Goal: Answer question/provide support: Share knowledge or assist other users

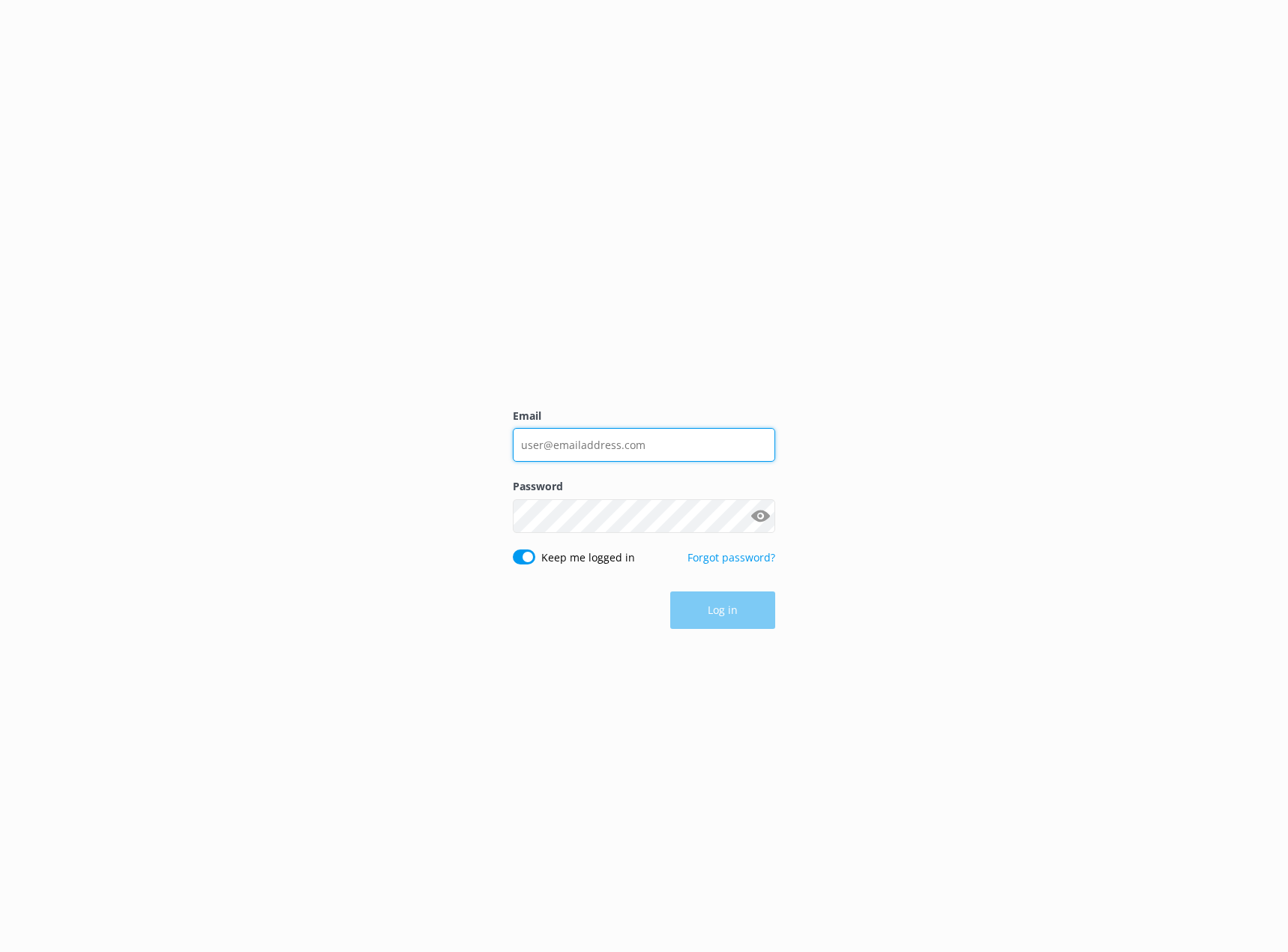
type input "[EMAIL_ADDRESS][DOMAIN_NAME]"
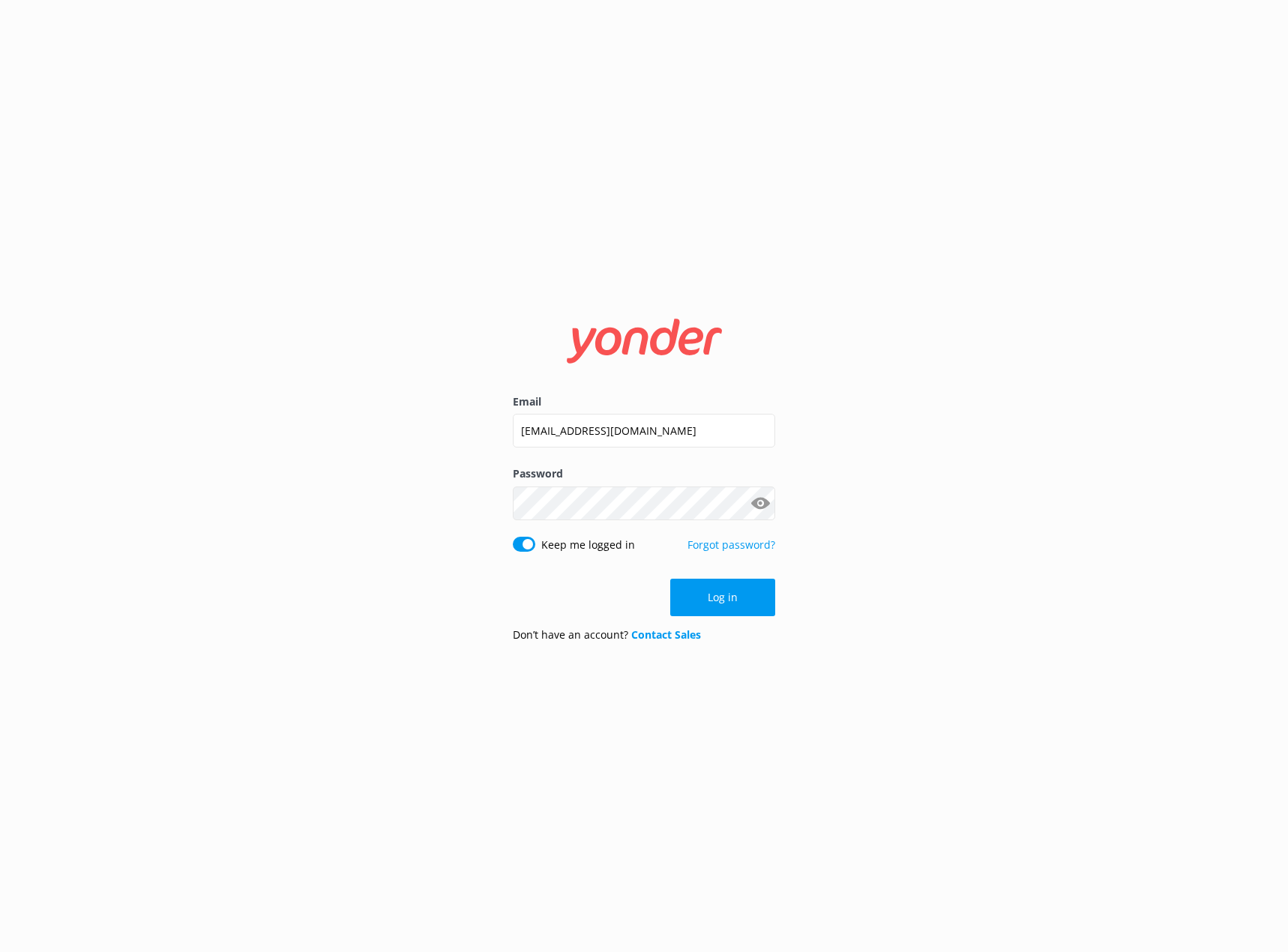
click at [735, 616] on form "Email kirsty.hunter@realnz.com Password Show password Keep me logged in Forgot …" at bounding box center [643, 476] width 262 height 356
click at [729, 604] on button "Log in" at bounding box center [722, 597] width 105 height 38
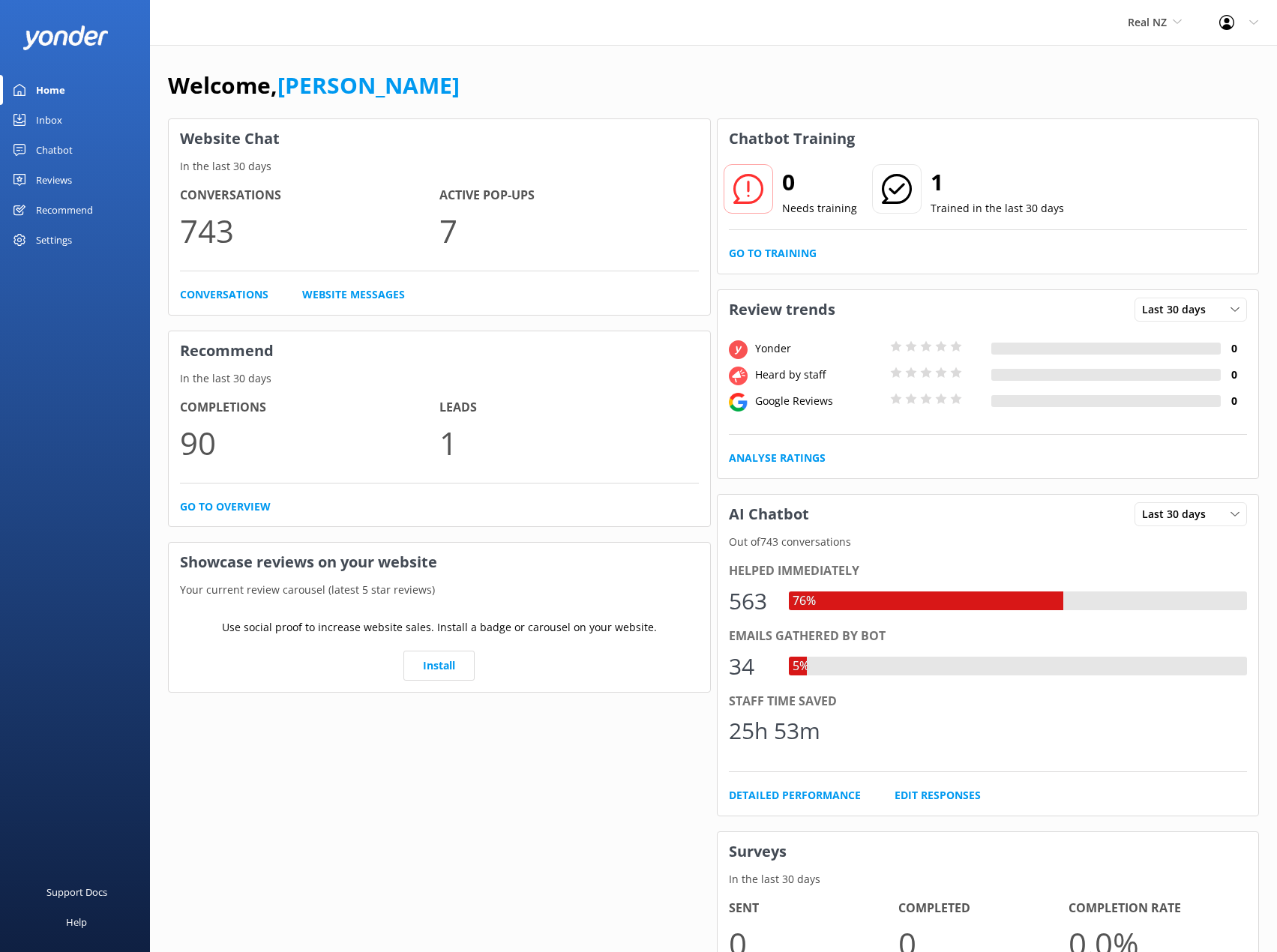
click at [48, 150] on div "Chatbot" at bounding box center [55, 150] width 37 height 30
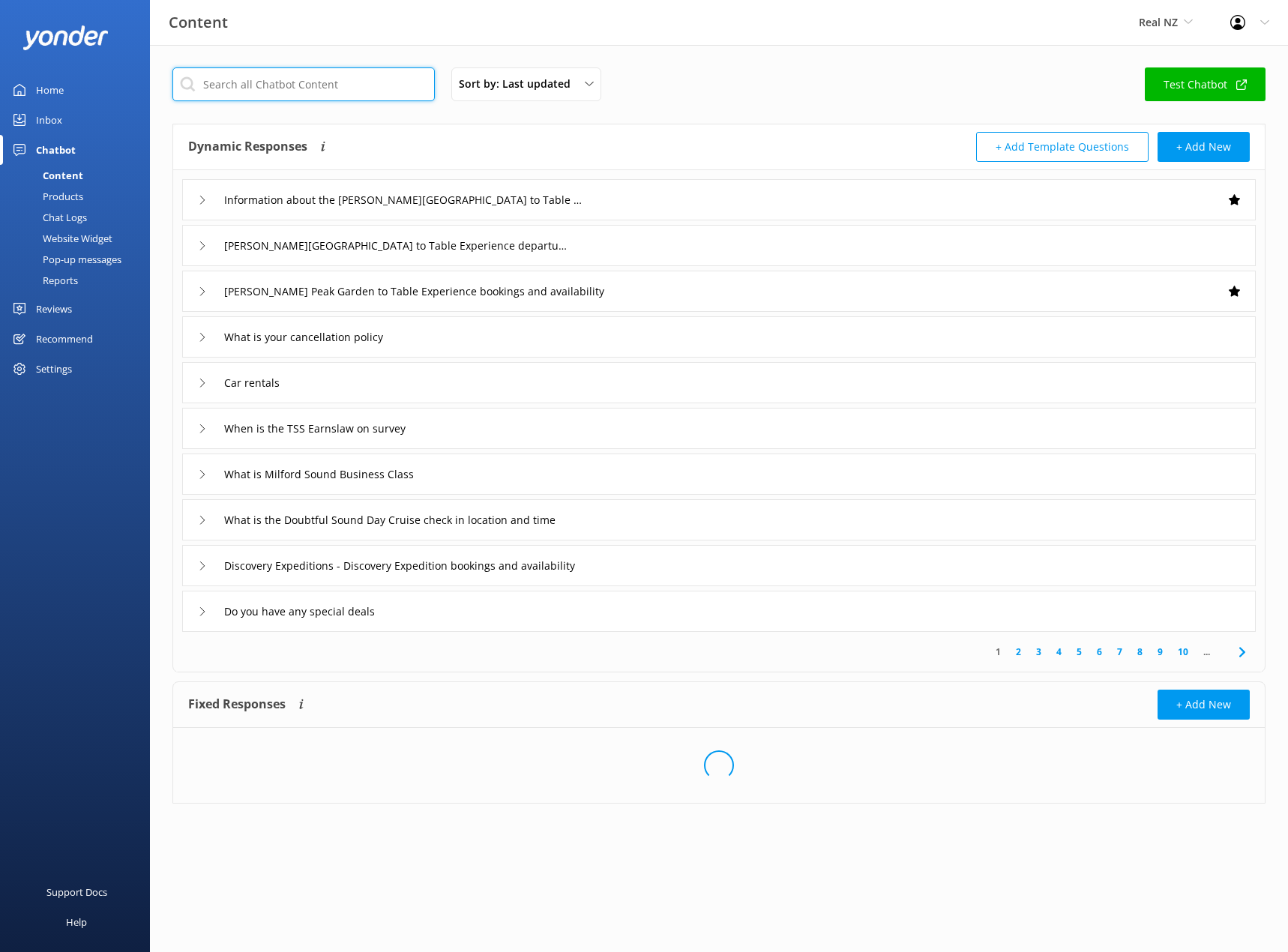
click at [329, 79] on input "text" at bounding box center [303, 85] width 262 height 34
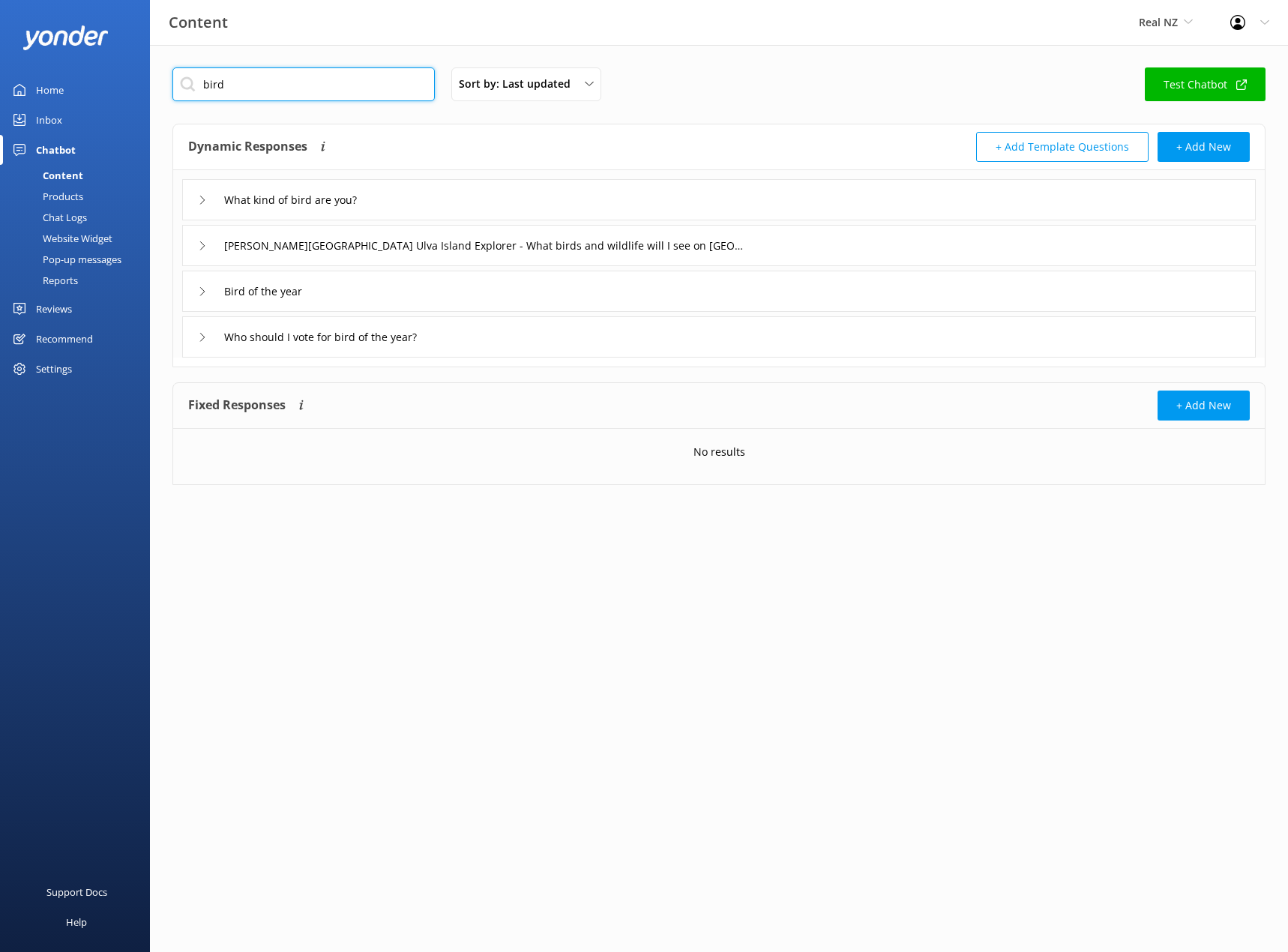
type input "bird"
click at [200, 292] on icon at bounding box center [203, 292] width 9 height 9
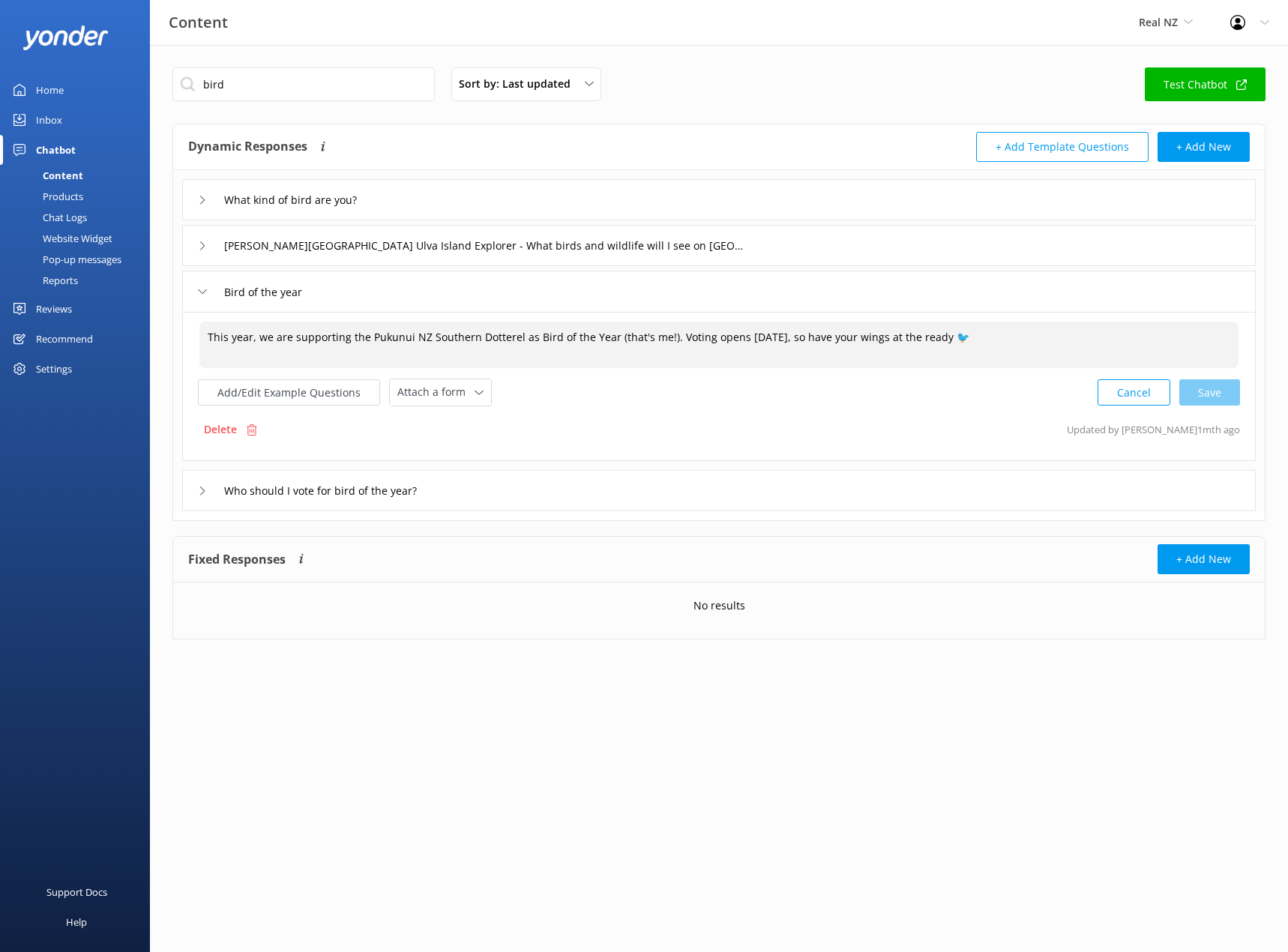
click at [742, 337] on textarea "This year, we are supporting the Pukunui NZ Southern Dotterel as Bird of the Ye…" at bounding box center [719, 345] width 1039 height 46
drag, startPoint x: 1026, startPoint y: 324, endPoint x: 1045, endPoint y: 346, distance: 29.1
click at [1027, 324] on textarea "This year, we are supporting the Pukunui NZ Southern Dotterel as Bird of the Ye…" at bounding box center [719, 345] width 1039 height 46
click at [1207, 393] on div "Cancel Save" at bounding box center [1168, 393] width 142 height 28
type textarea "This year, we are supporting the Pukunui NZ Southern Dotterel as Bird of the Ye…"
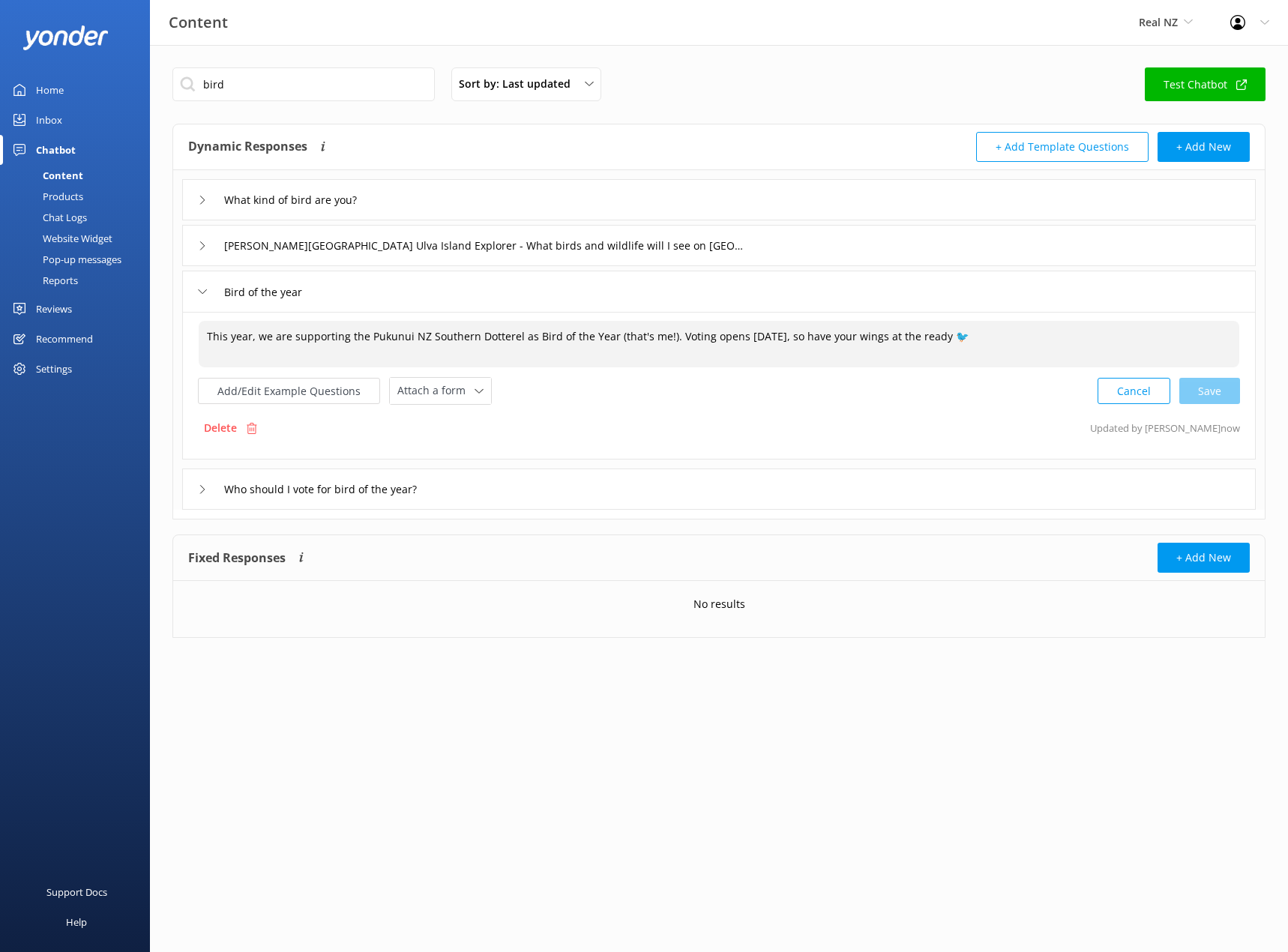
click at [362, 280] on div "Bird of the year" at bounding box center [719, 291] width 1074 height 41
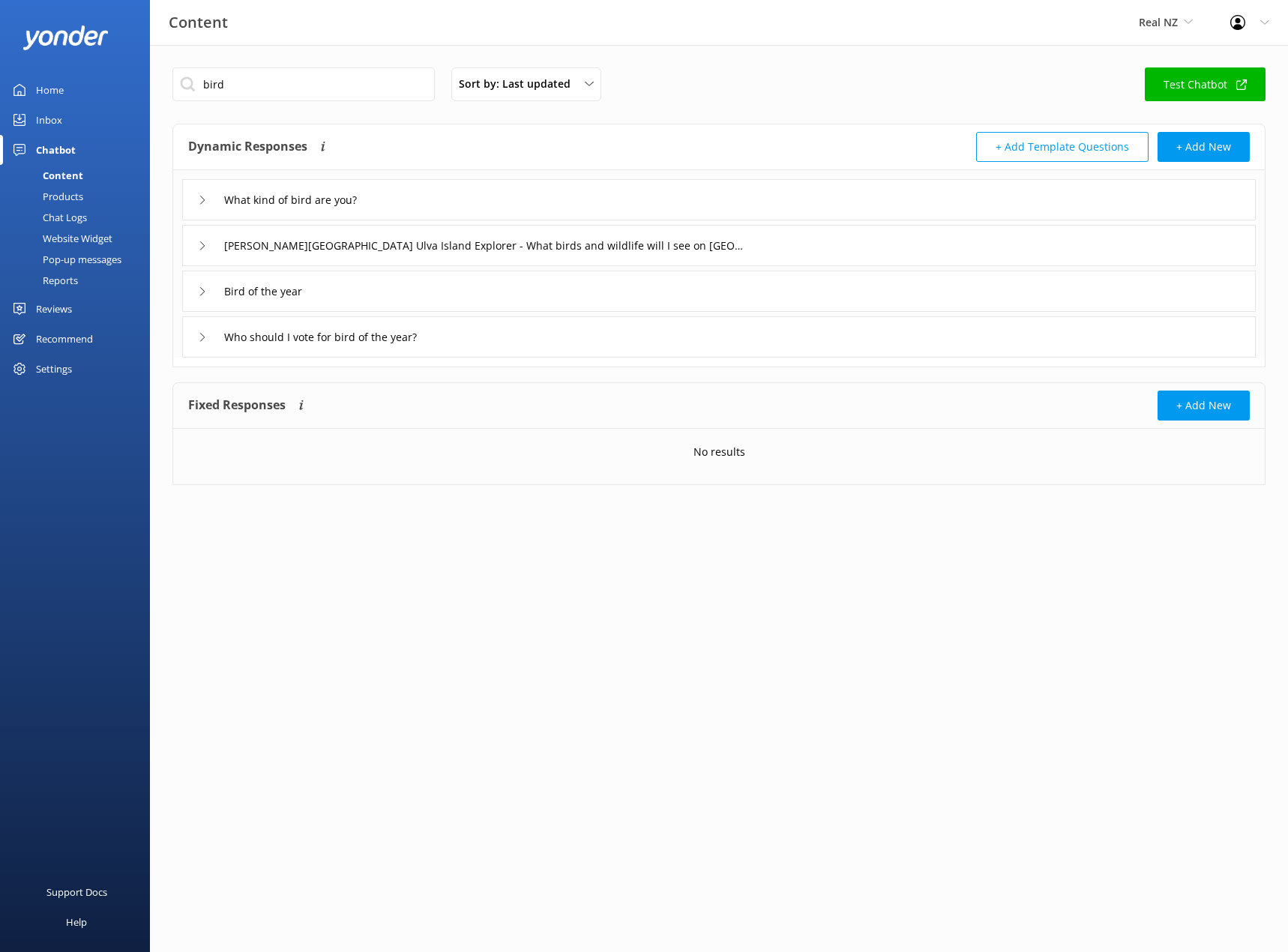
click at [361, 281] on div "Bird of the year" at bounding box center [719, 291] width 1074 height 41
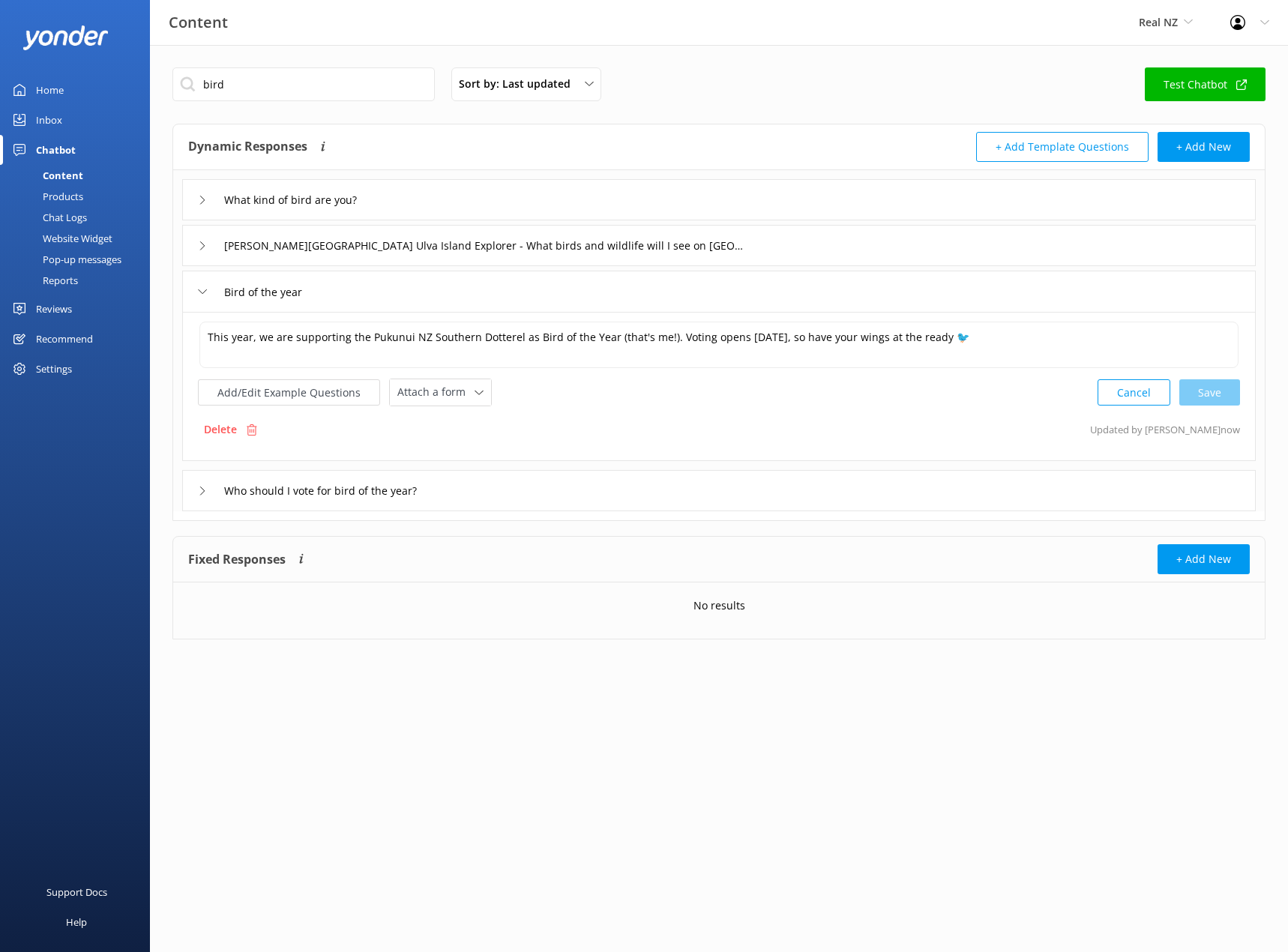
click at [361, 281] on div "Bird of the year" at bounding box center [719, 291] width 1074 height 41
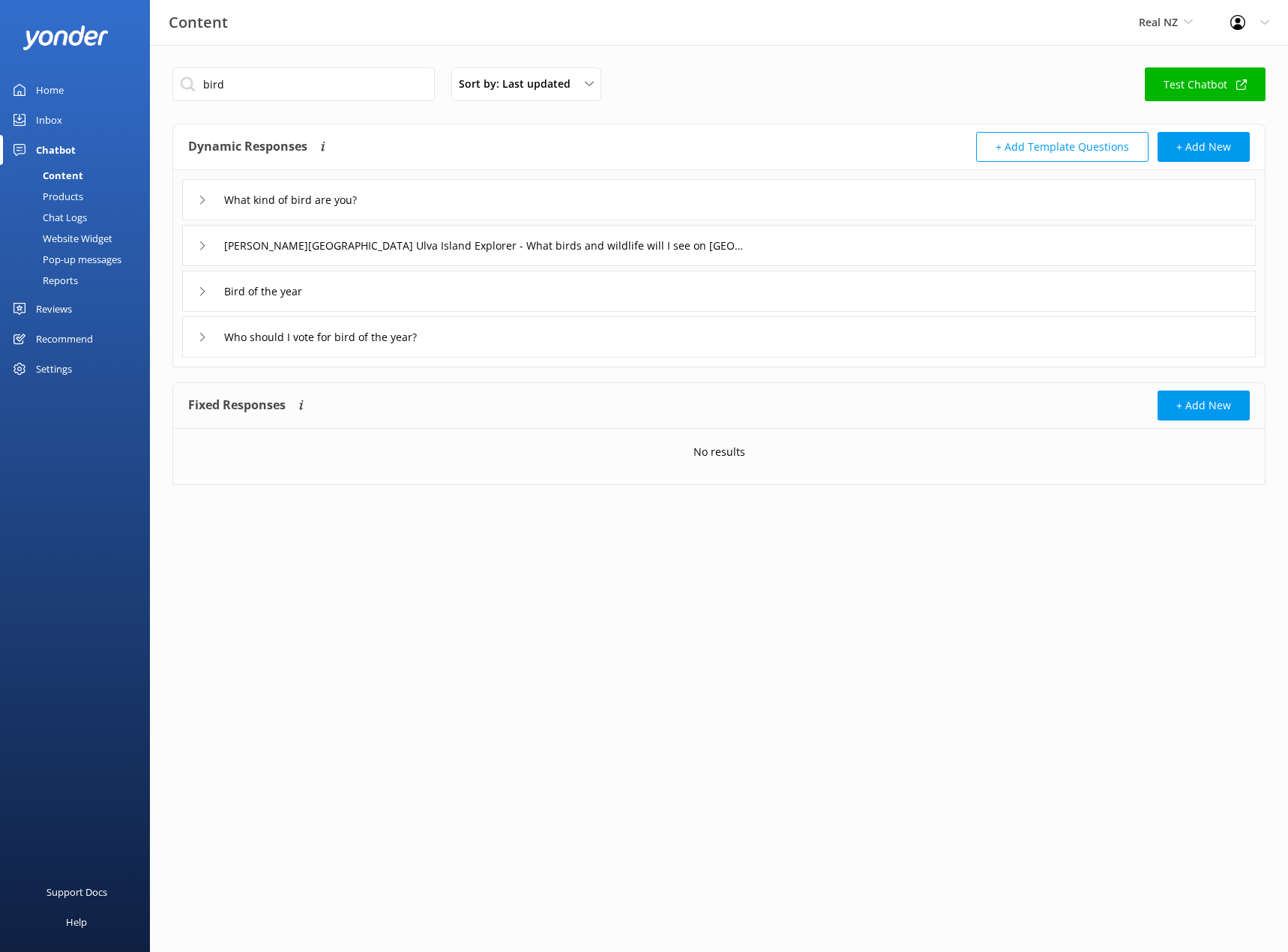
click at [202, 337] on icon at bounding box center [203, 337] width 9 height 9
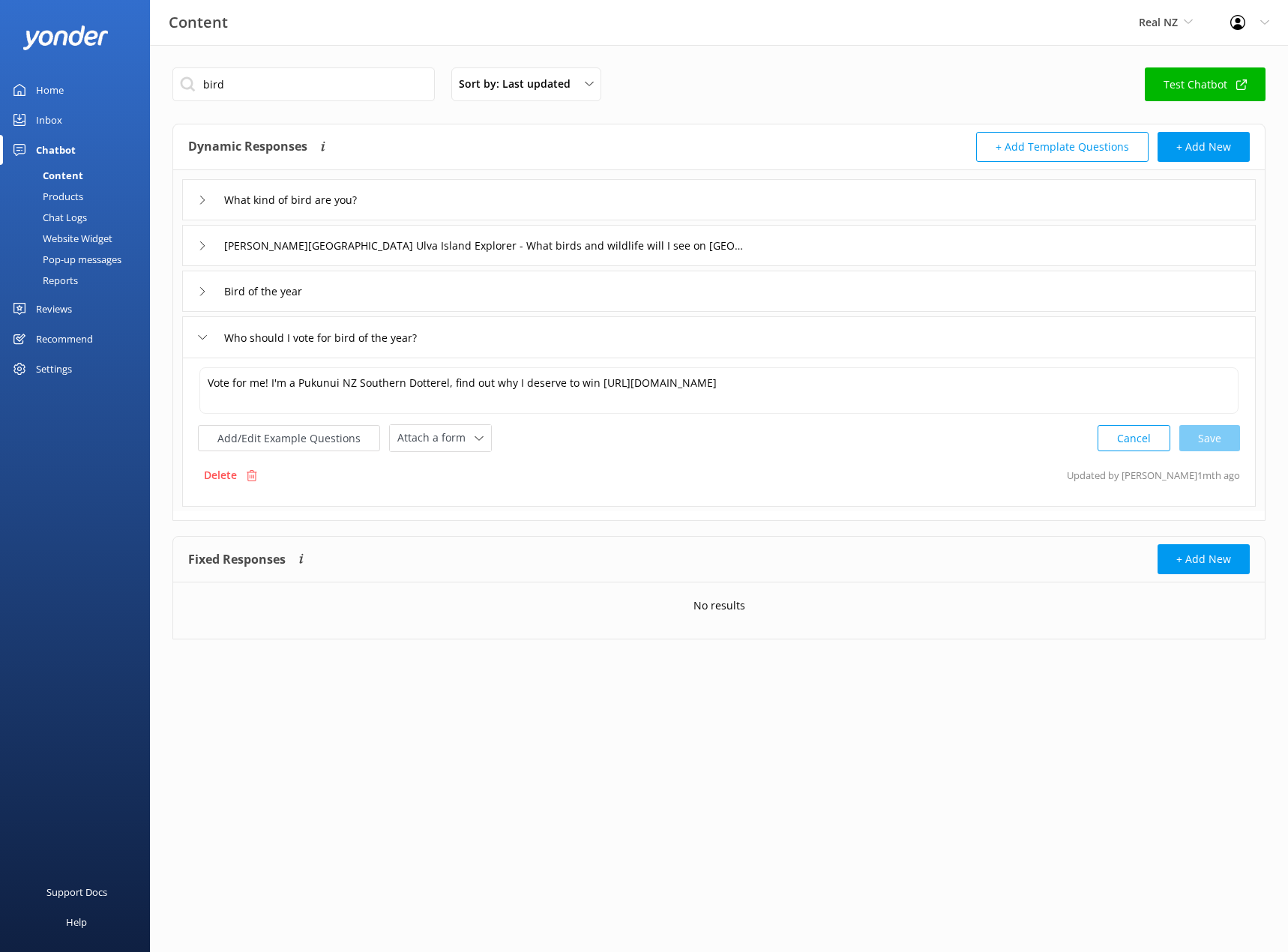
click at [205, 331] on div "Who should I vote for bird of the year?" at bounding box center [324, 337] width 252 height 25
